Goal: Task Accomplishment & Management: Use online tool/utility

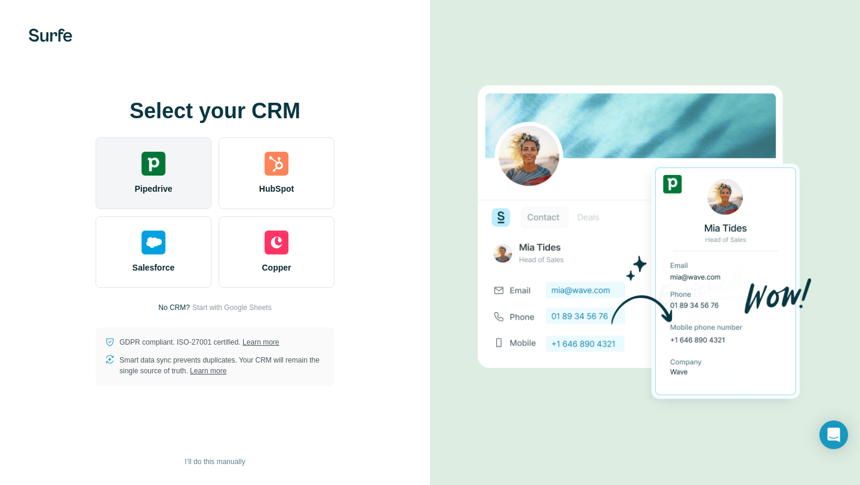
click at [164, 164] on img at bounding box center [154, 164] width 24 height 24
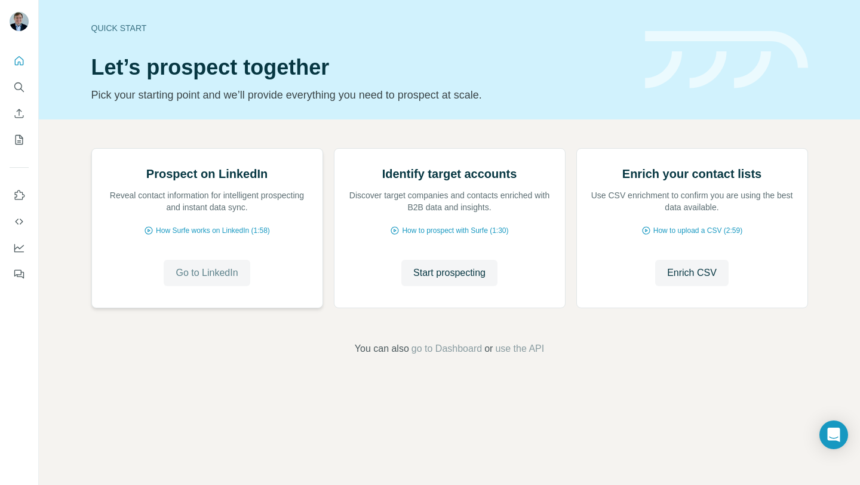
click at [200, 280] on span "Go to LinkedIn" at bounding box center [207, 273] width 62 height 14
